Goal: Task Accomplishment & Management: Manage account settings

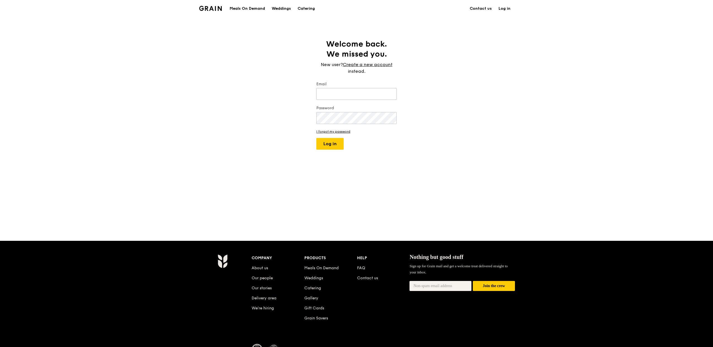
click at [345, 95] on input "Email" at bounding box center [356, 94] width 80 height 12
type input "[PERSON_NAME][EMAIL_ADDRESS][DOMAIN_NAME]"
click at [343, 139] on button "Log in" at bounding box center [329, 144] width 27 height 12
select select "100"
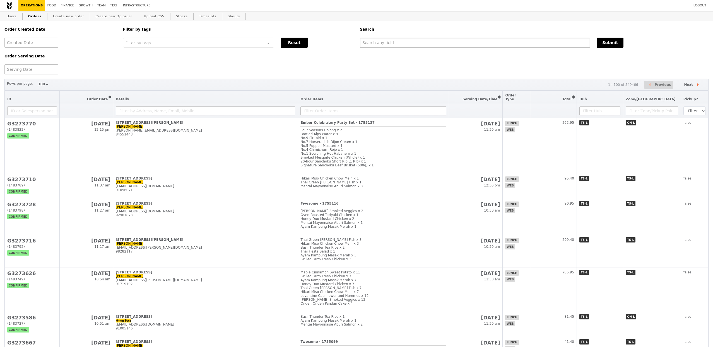
click at [394, 47] on input "text" at bounding box center [475, 43] width 230 height 10
type input "[PERSON_NAME]"
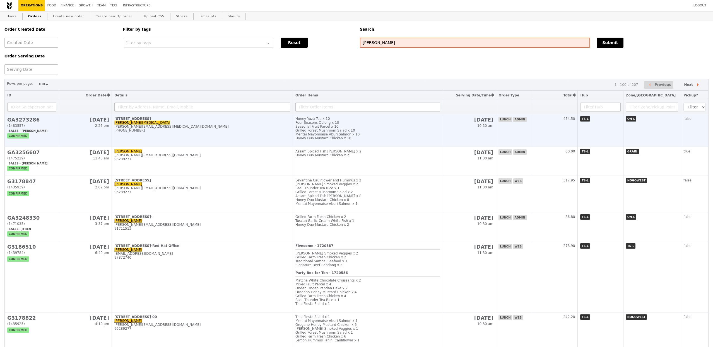
click at [230, 121] on div "[STREET_ADDRESS]" at bounding box center [202, 119] width 176 height 4
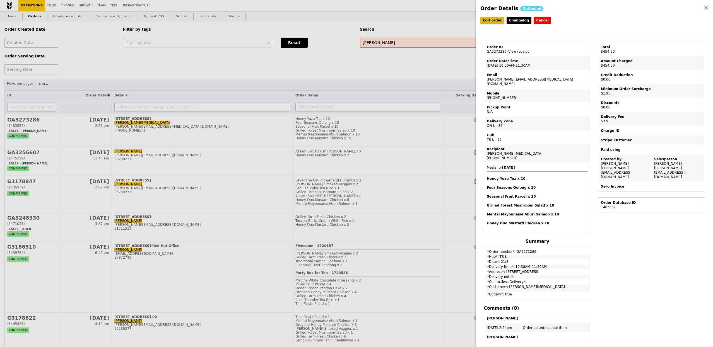
click at [489, 21] on link "Edit order" at bounding box center [492, 20] width 24 height 7
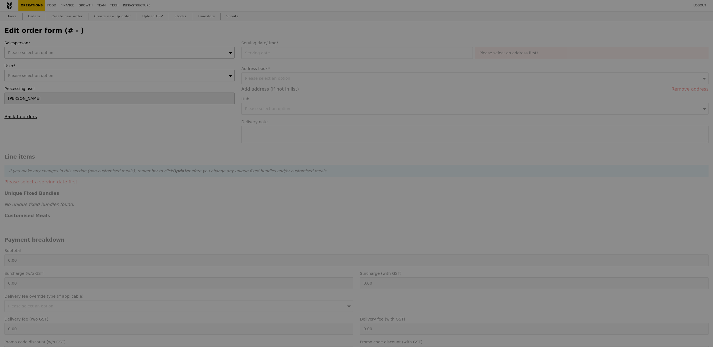
type input "[DATE]"
type input "448.60"
type input "1.79"
type input "1.95"
type input "3.62"
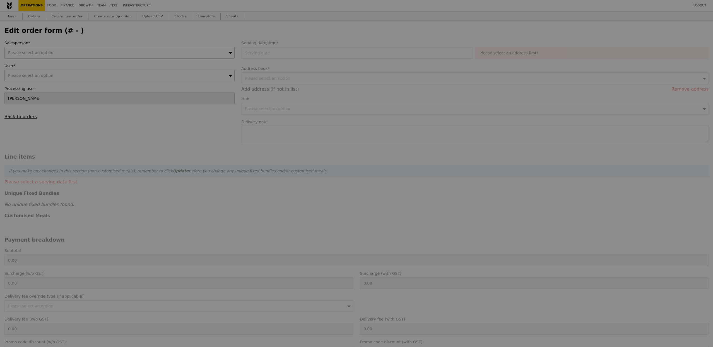
type input "3.95"
type input "454.50"
checkbox input "true"
type input "Loading..."
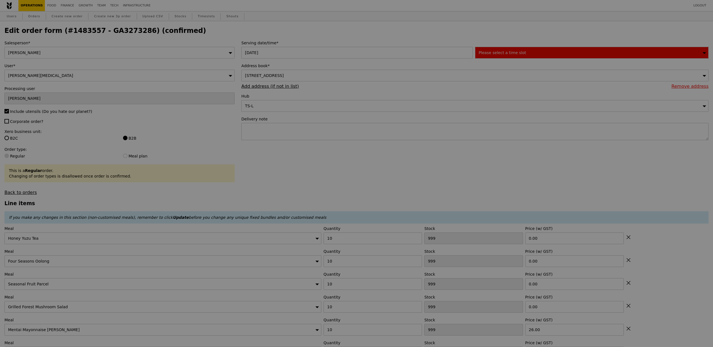
type input "471"
type input "485"
type input "450"
type input "478"
type input "468"
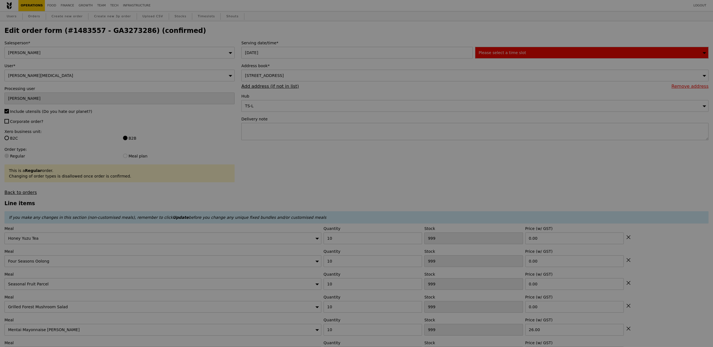
type input "453"
type input "Update"
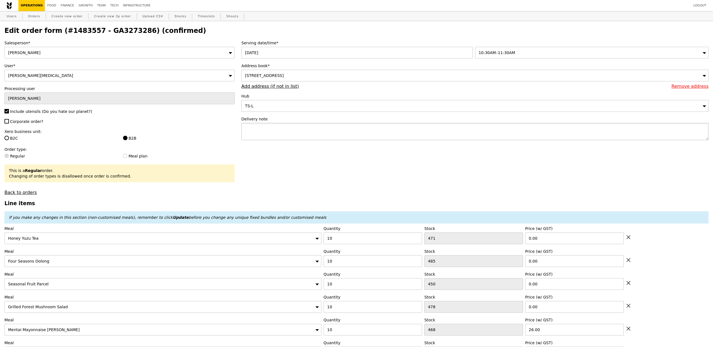
click at [316, 130] on textarea at bounding box center [474, 131] width 467 height 17
paste textarea "[PERSON_NAME] Workplace Operations Mobile Phone: [PHONE_NUMBER] Office Phone: […"
click at [298, 124] on textarea "Contact [PERSON_NAME] Workplace Operations Mobile Phone: [PHONE_NUMBER] Office …" at bounding box center [474, 131] width 467 height 17
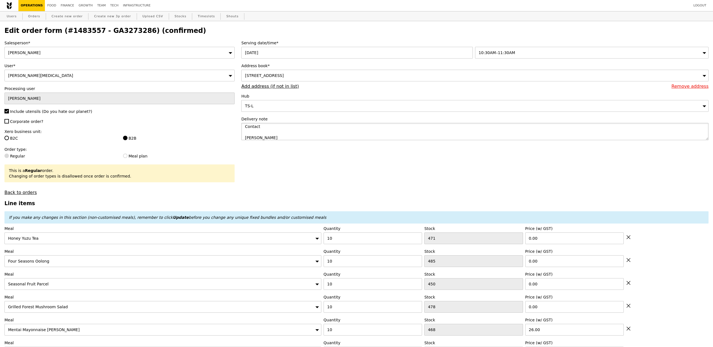
click at [298, 127] on textarea "Contact [PERSON_NAME] Workplace Operations Mobile Phone: [PHONE_NUMBER] Office …" at bounding box center [474, 131] width 467 height 17
type textarea "Contact upon arrival [PERSON_NAME] Workplace Operations Mobile Phone: [PHONE_NU…"
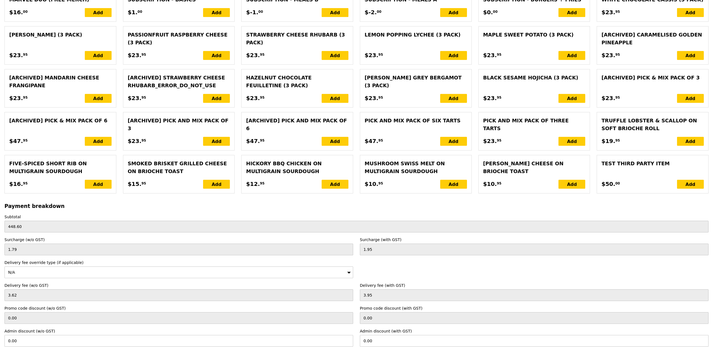
scroll to position [1180, 0]
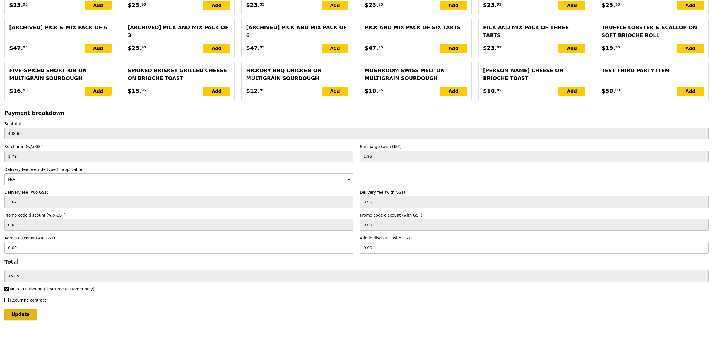
click at [26, 317] on input "Update" at bounding box center [20, 315] width 32 height 12
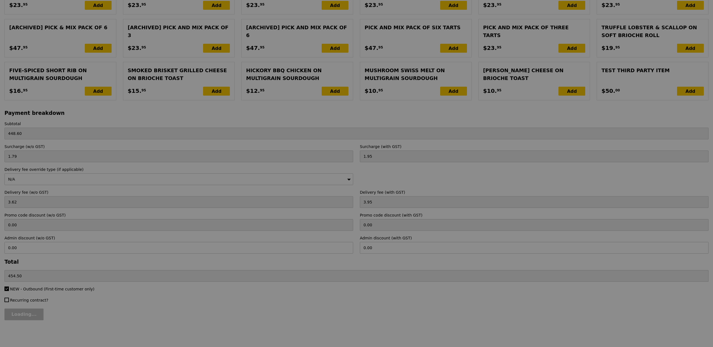
type input "Update"
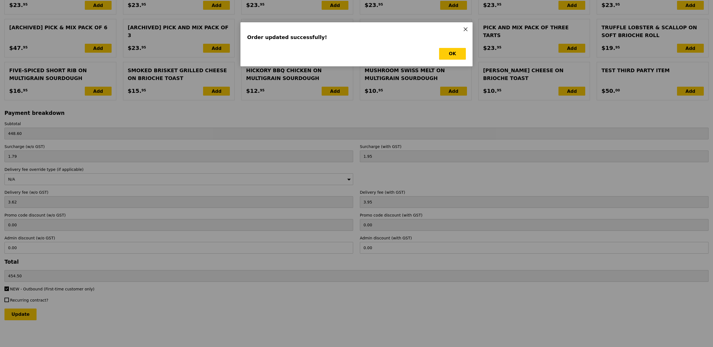
scroll to position [0, 0]
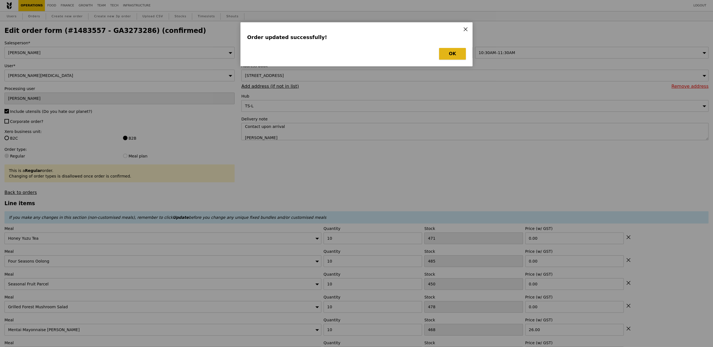
click at [454, 55] on button "OK" at bounding box center [452, 54] width 27 height 12
